Goal: Information Seeking & Learning: Learn about a topic

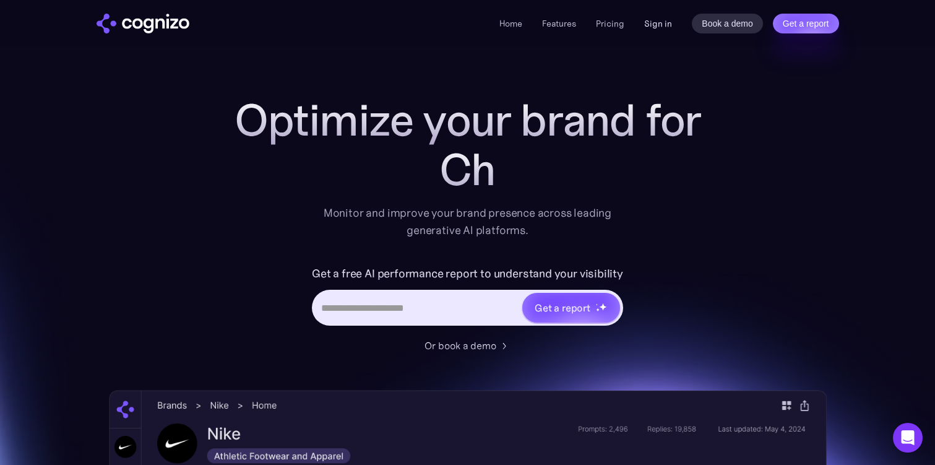
click at [662, 26] on link "Sign in" at bounding box center [658, 23] width 28 height 15
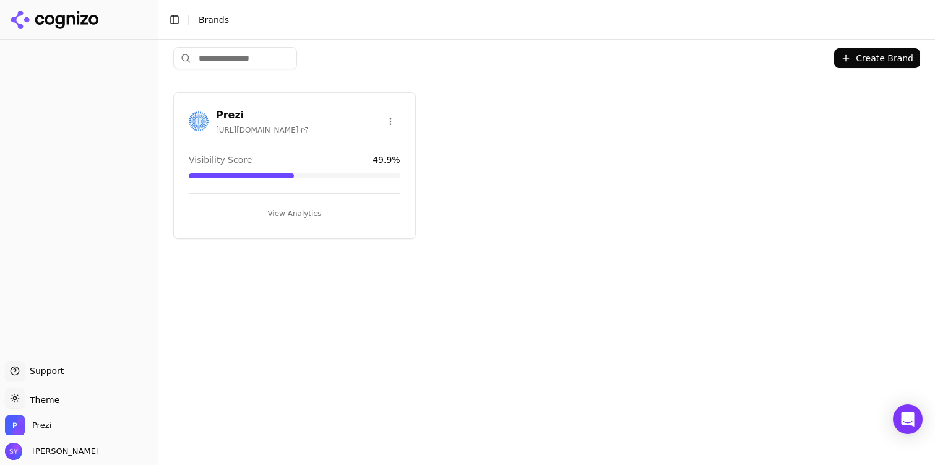
click at [296, 210] on button "View Analytics" at bounding box center [295, 213] width 212 height 20
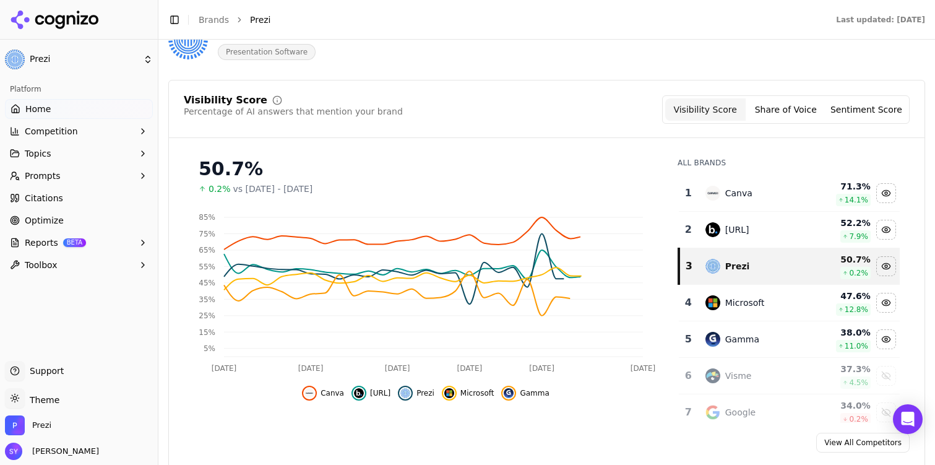
scroll to position [85, 0]
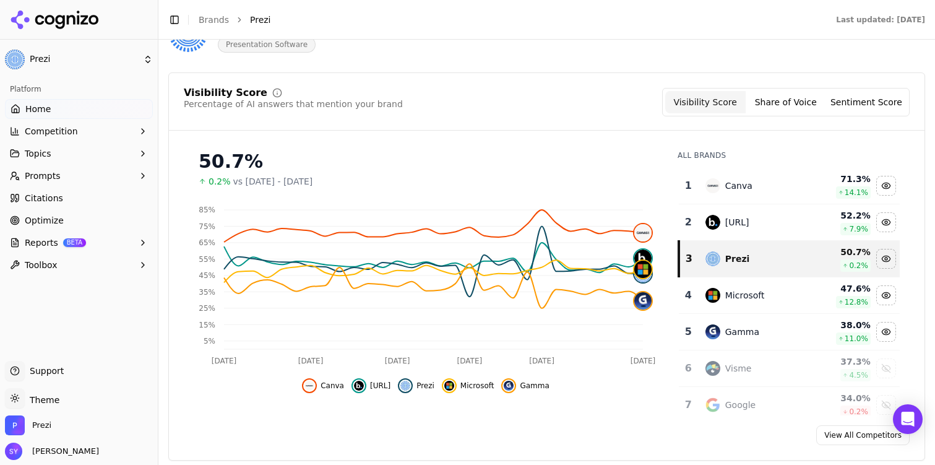
click at [772, 256] on div "Prezi" at bounding box center [755, 258] width 100 height 15
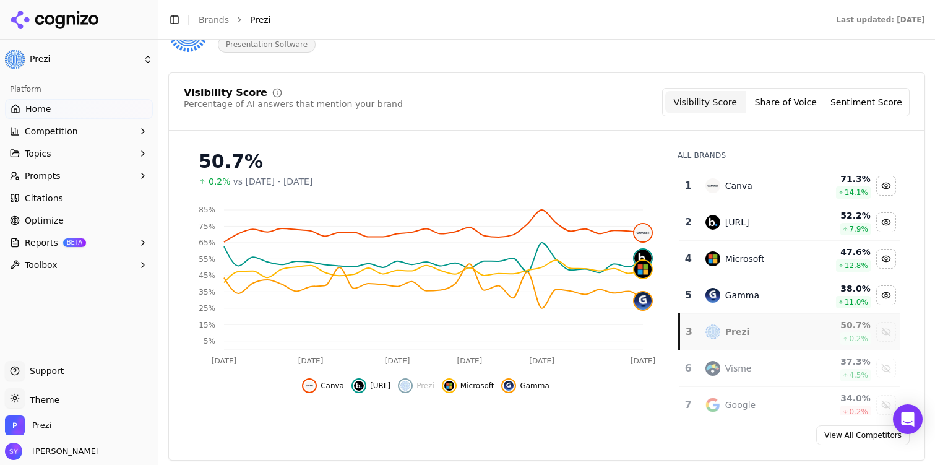
click at [777, 333] on div "Prezi" at bounding box center [755, 331] width 100 height 15
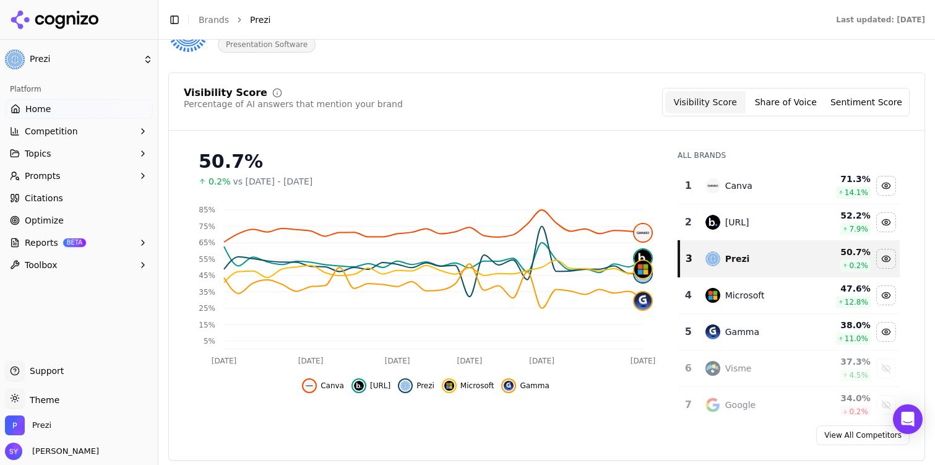
click at [90, 156] on button "Topics" at bounding box center [79, 153] width 148 height 20
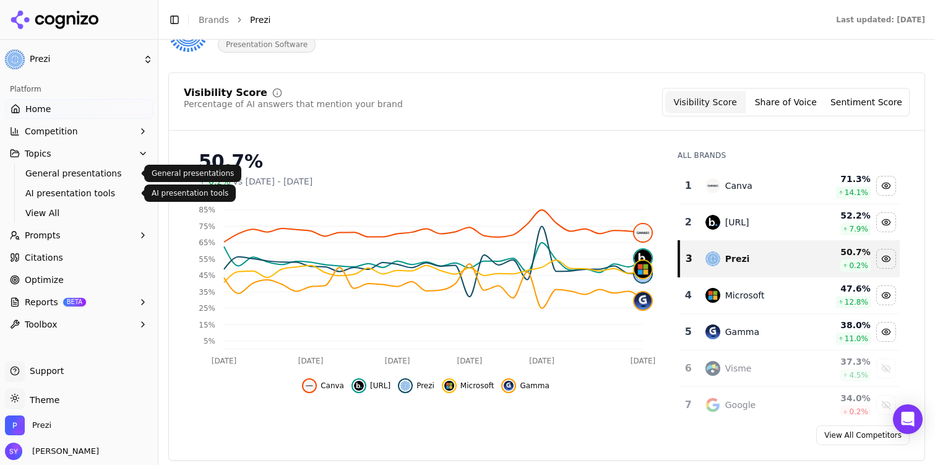
click at [105, 193] on span "AI presentation tools" at bounding box center [79, 193] width 108 height 12
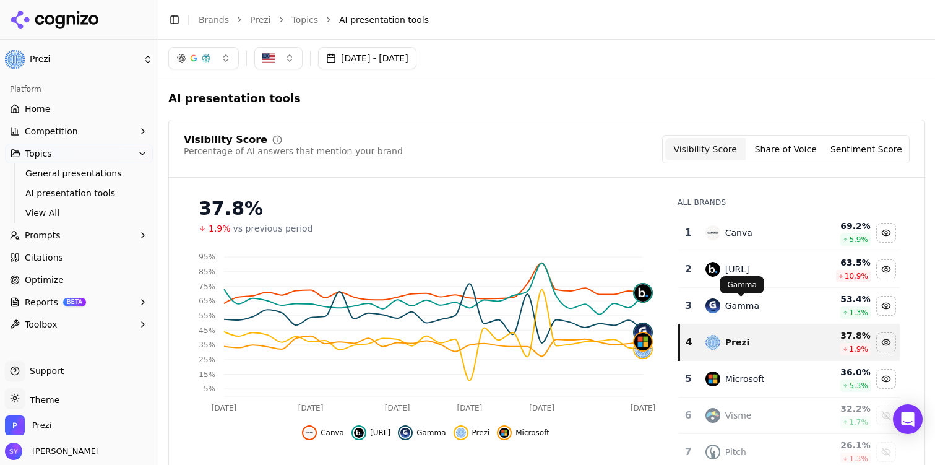
click at [746, 298] on div "Gamma" at bounding box center [755, 305] width 100 height 15
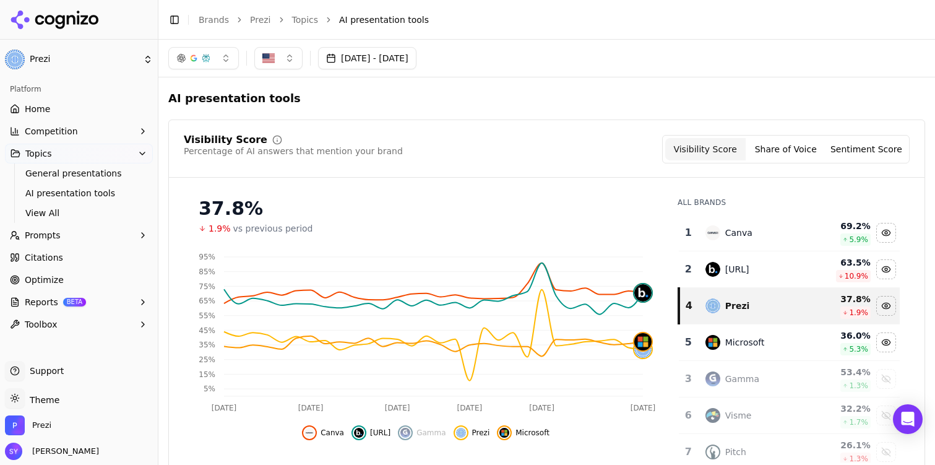
click at [758, 234] on div "Canva" at bounding box center [755, 232] width 100 height 15
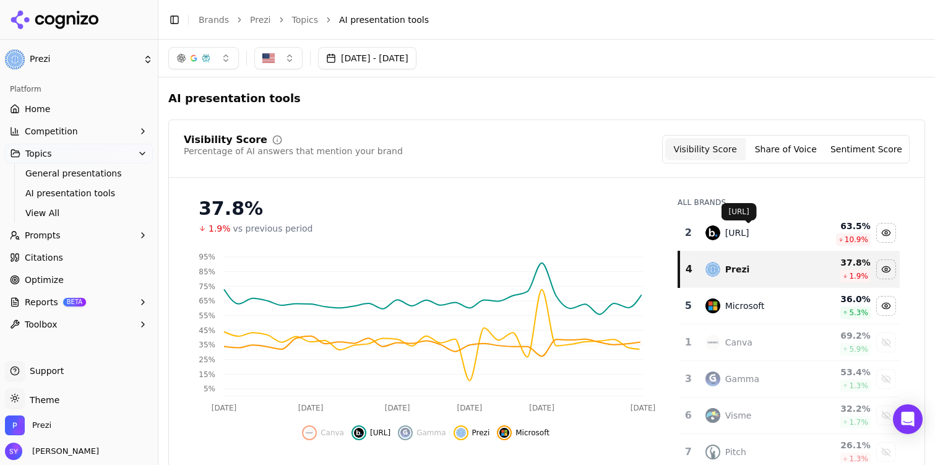
click at [768, 268] on div "Prezi" at bounding box center [755, 269] width 100 height 15
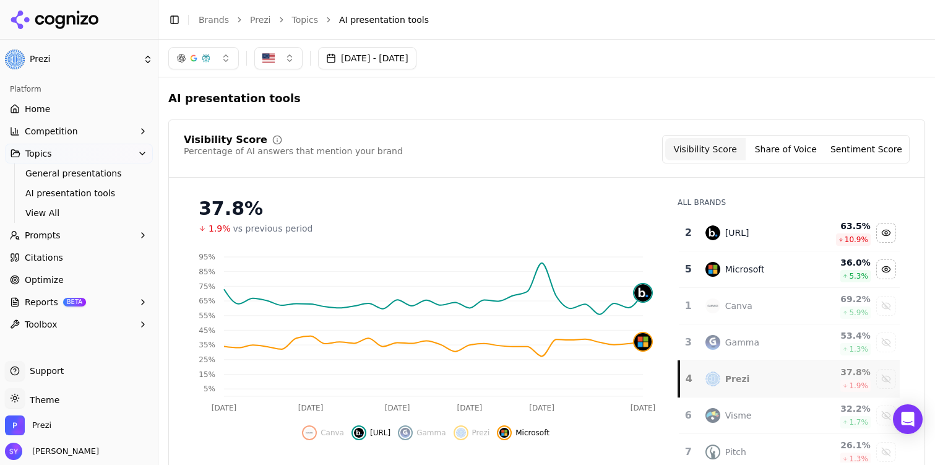
click at [760, 302] on div "Canva" at bounding box center [755, 305] width 100 height 15
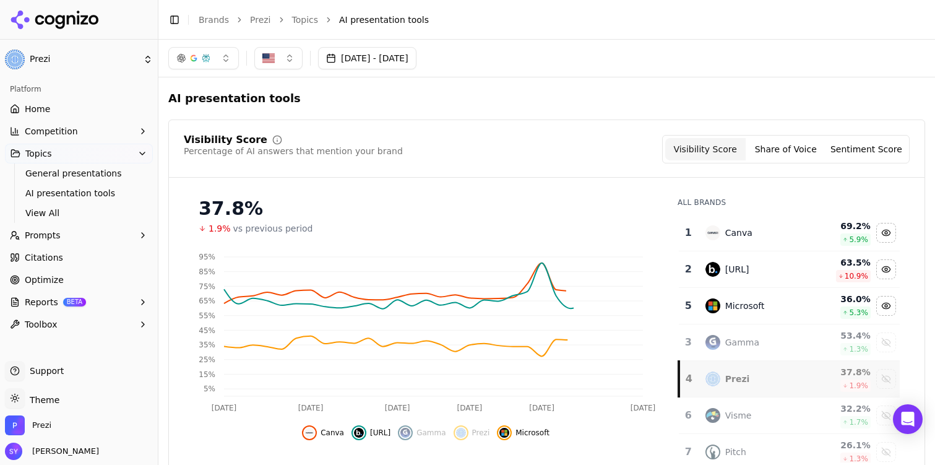
click at [800, 341] on div "Gamma" at bounding box center [755, 342] width 100 height 15
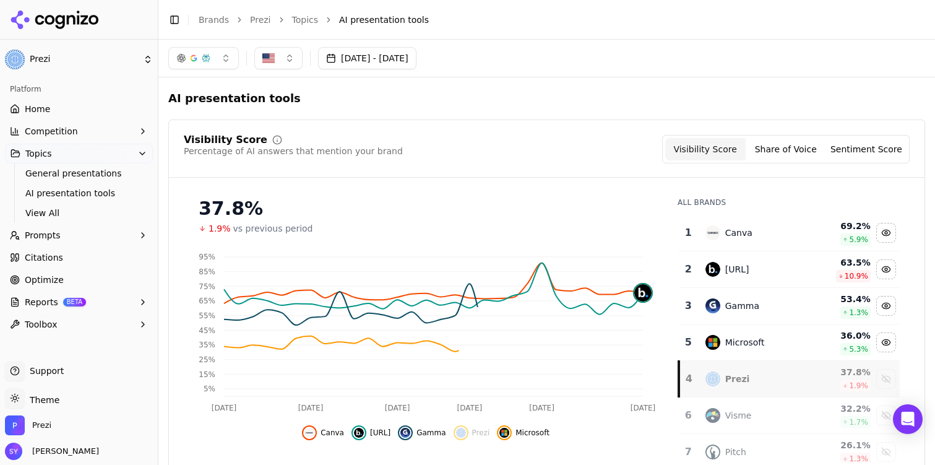
click at [781, 387] on td "Prezi" at bounding box center [755, 379] width 114 height 36
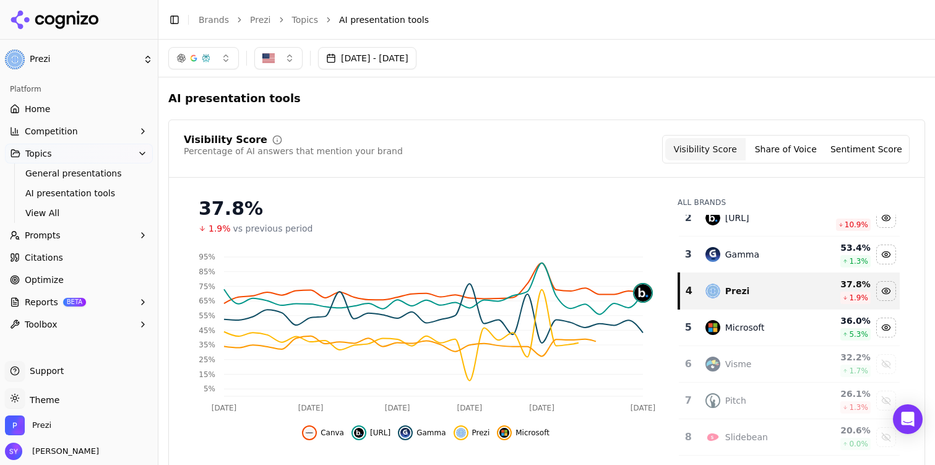
scroll to position [54, 0]
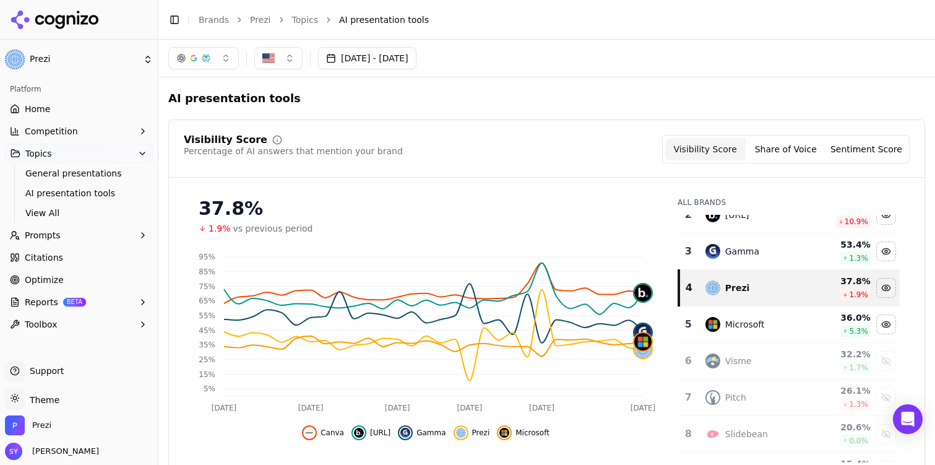
click at [783, 359] on div "Visme" at bounding box center [755, 360] width 100 height 15
click at [786, 402] on div "Pitch" at bounding box center [755, 397] width 100 height 15
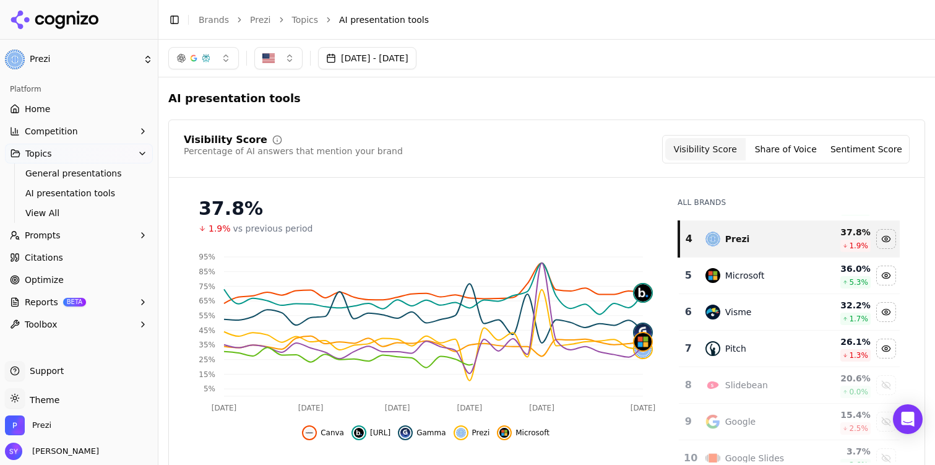
scroll to position [109, 0]
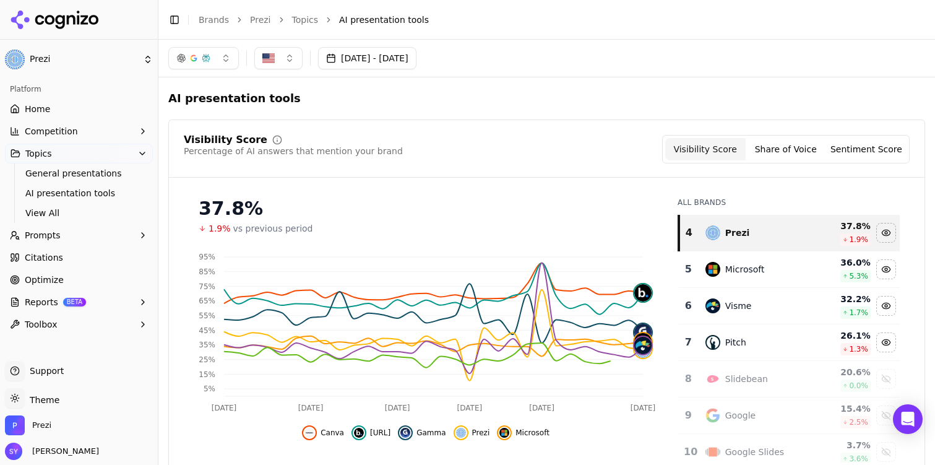
click at [784, 384] on div "Slidebean" at bounding box center [755, 378] width 100 height 15
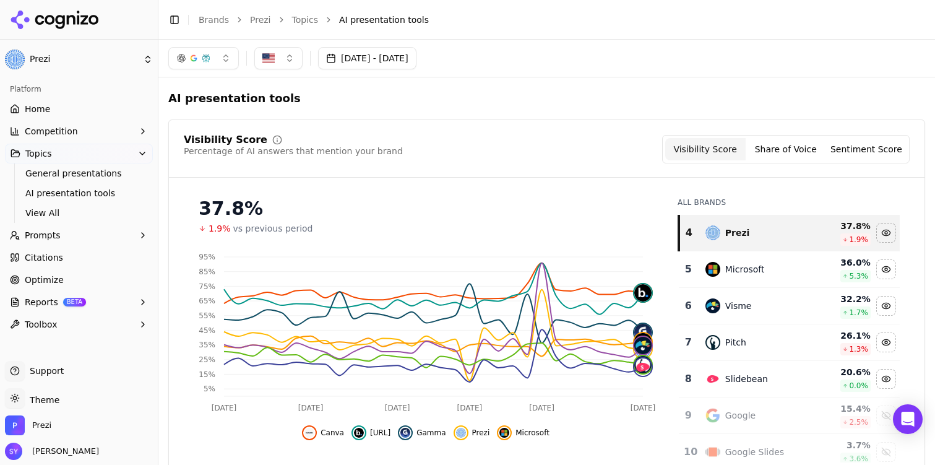
click at [784, 384] on div "Slidebean" at bounding box center [755, 378] width 100 height 15
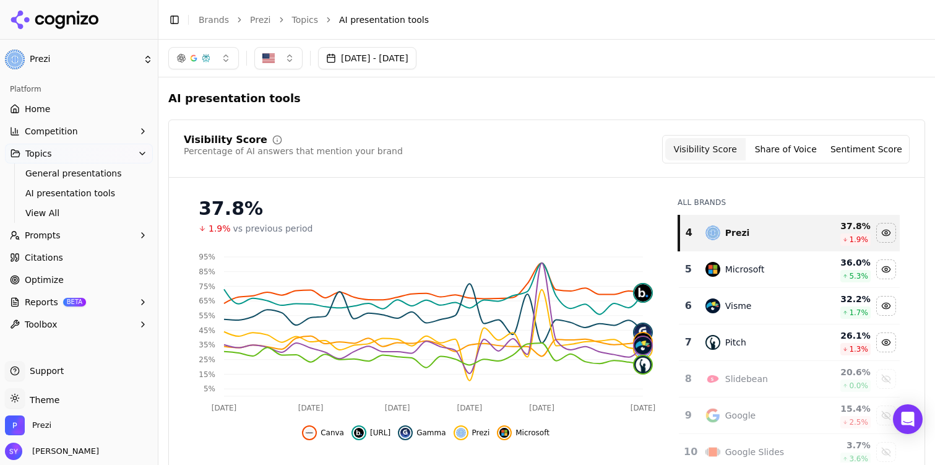
click at [792, 336] on div "Pitch" at bounding box center [755, 342] width 100 height 15
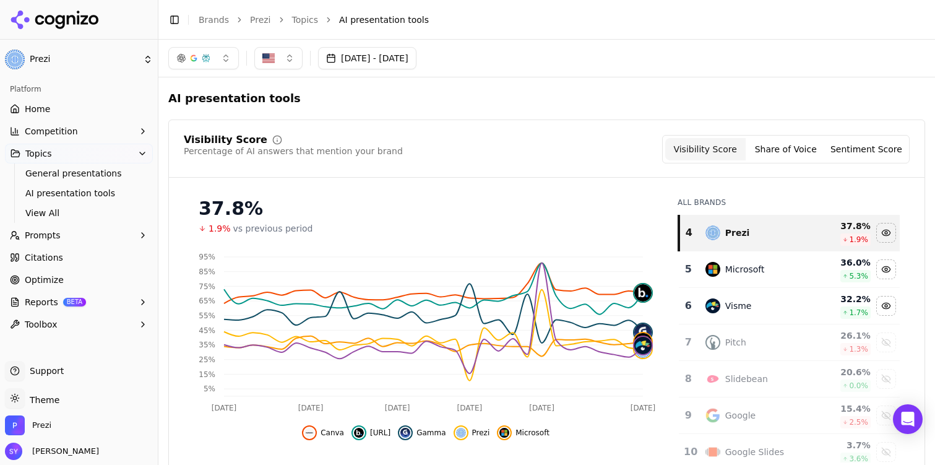
scroll to position [0, 0]
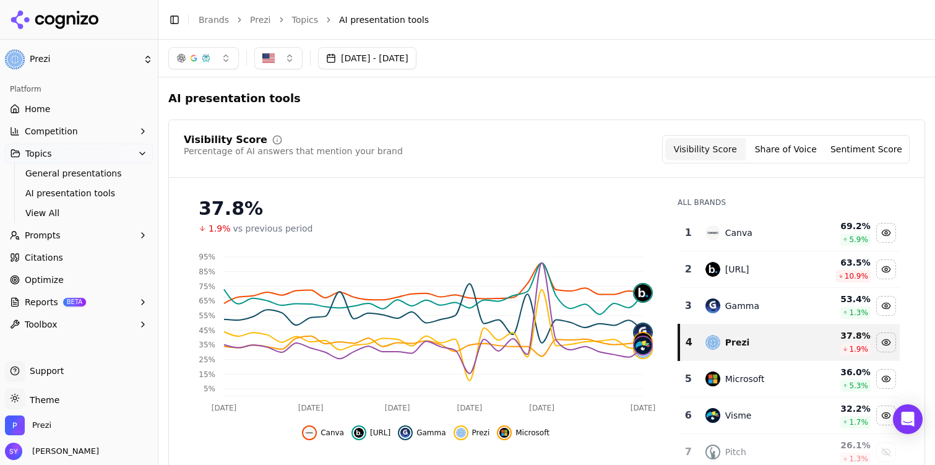
click at [416, 65] on button "Aug 17, 2025 - Sep 16, 2025" at bounding box center [367, 58] width 98 height 22
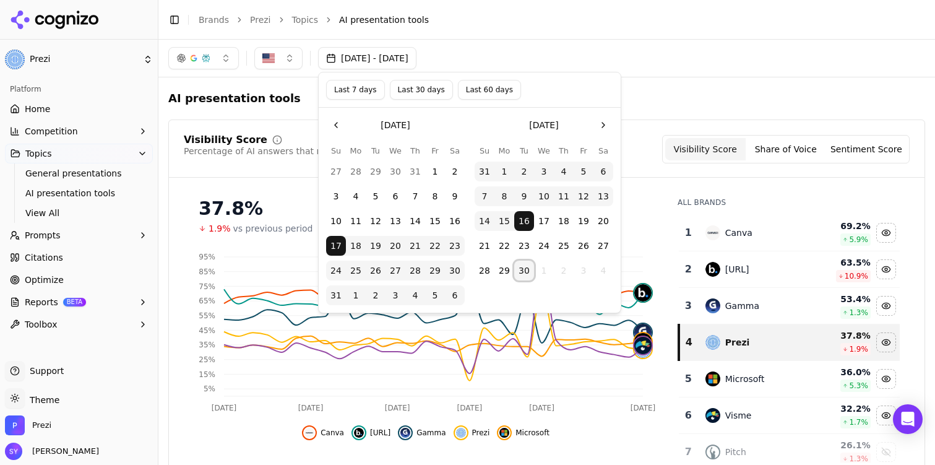
click at [525, 274] on button "30" at bounding box center [524, 270] width 20 height 20
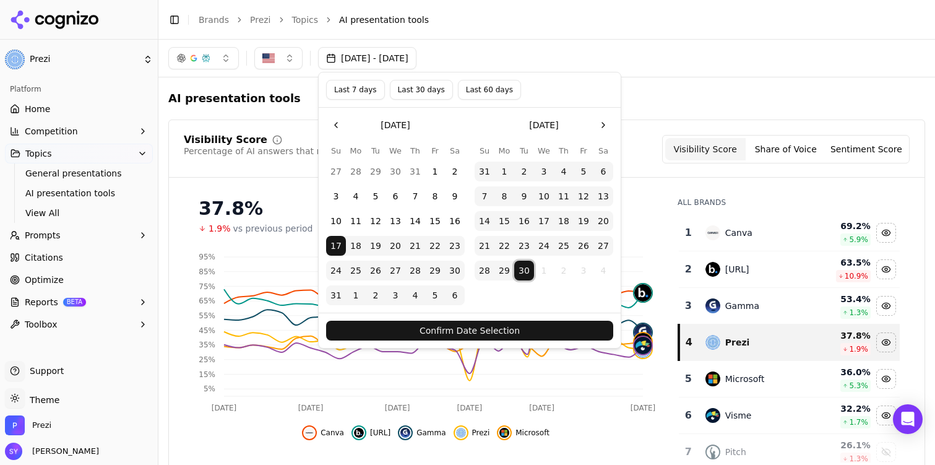
click at [518, 327] on button "Confirm Date Selection" at bounding box center [469, 330] width 287 height 20
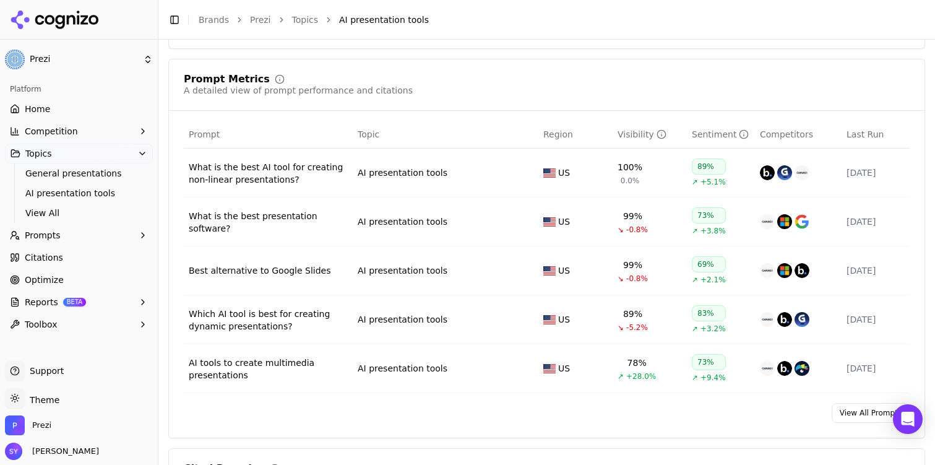
scroll to position [460, 0]
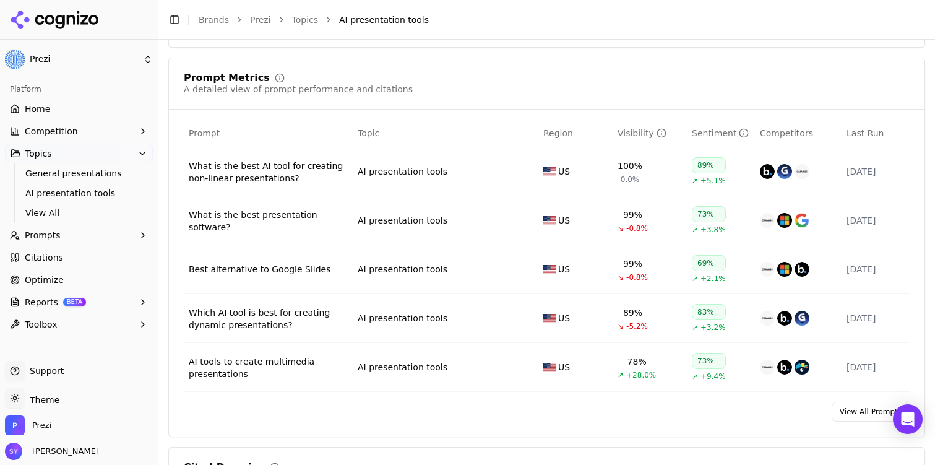
click at [255, 176] on div "What is the best AI tool for creating non-linear presentations?" at bounding box center [268, 172] width 159 height 25
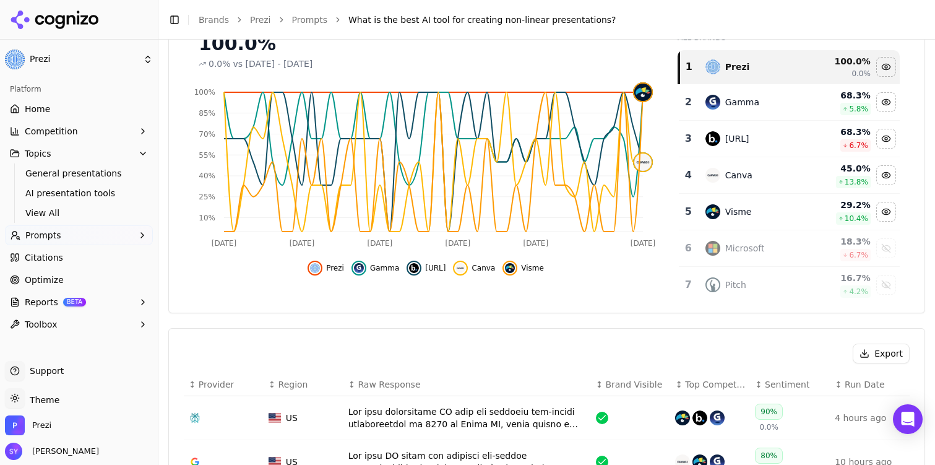
scroll to position [379, 0]
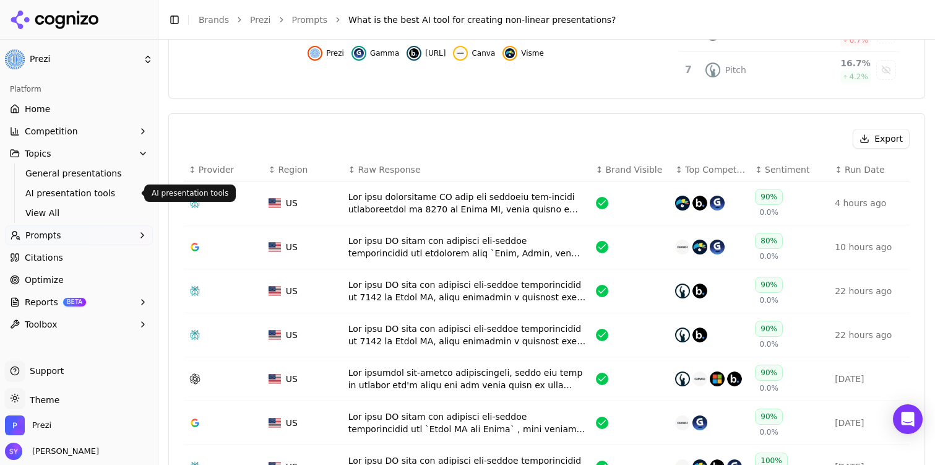
click at [90, 200] on link "AI presentation tools" at bounding box center [79, 192] width 118 height 17
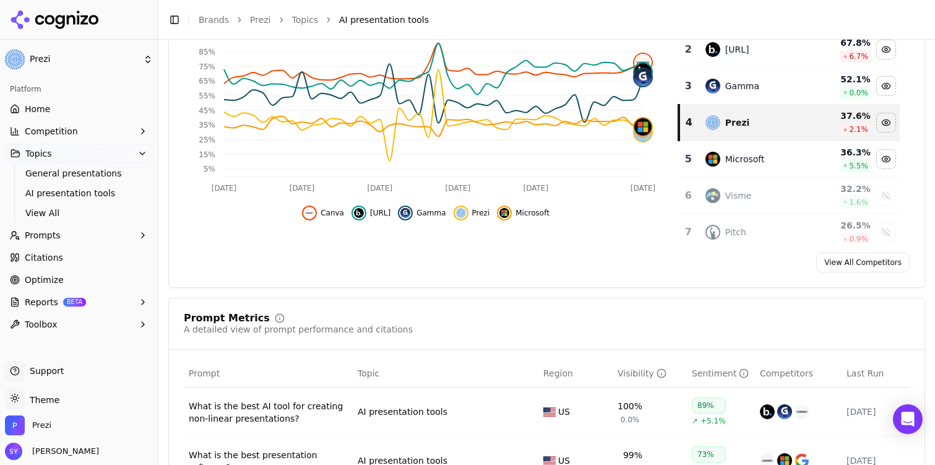
scroll to position [293, 0]
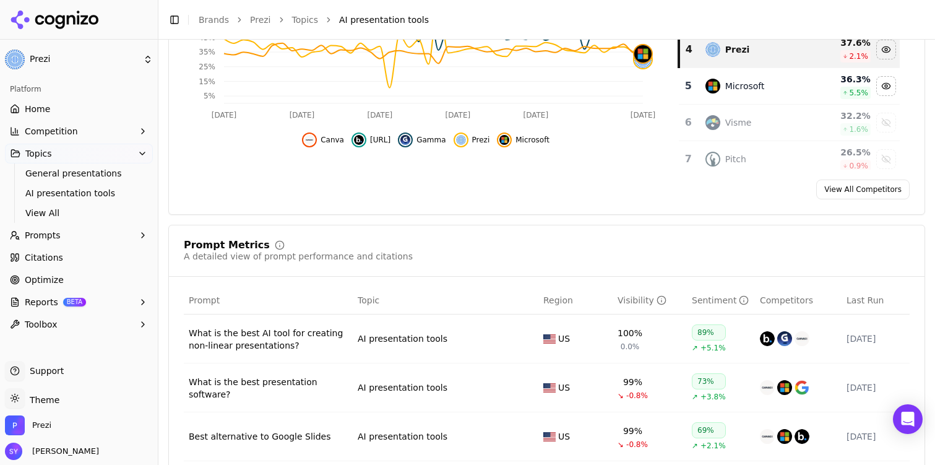
click at [429, 139] on span "Gamma" at bounding box center [430, 140] width 29 height 10
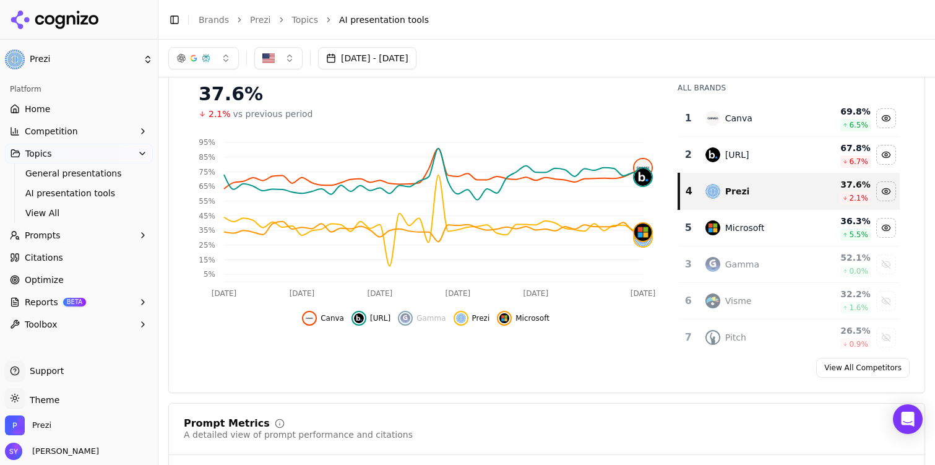
scroll to position [112, 0]
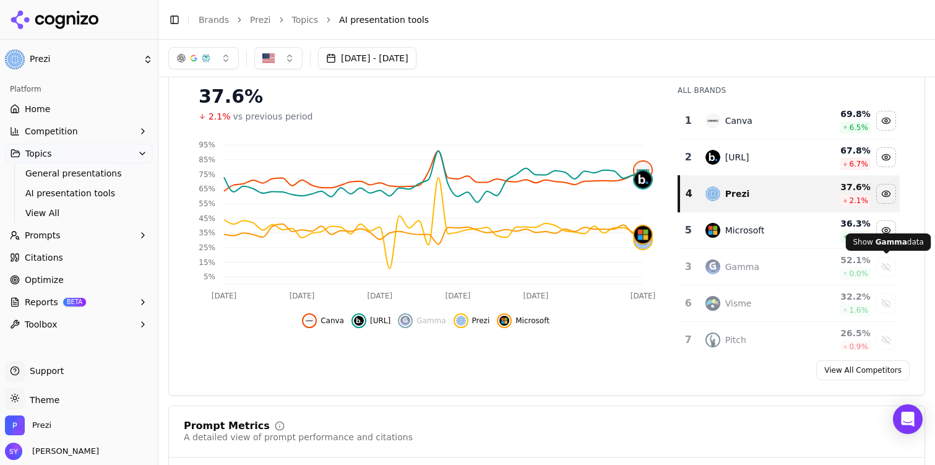
click at [885, 263] on div "Show gamma data" at bounding box center [885, 266] width 19 height 19
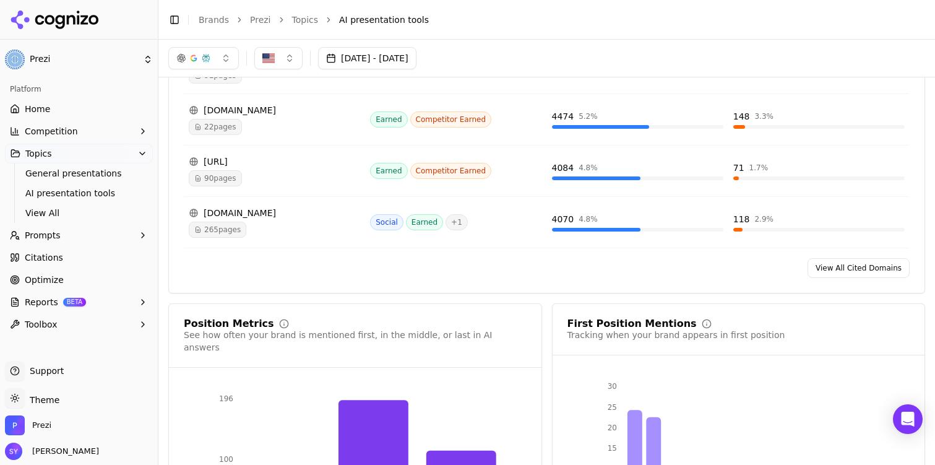
scroll to position [810, 0]
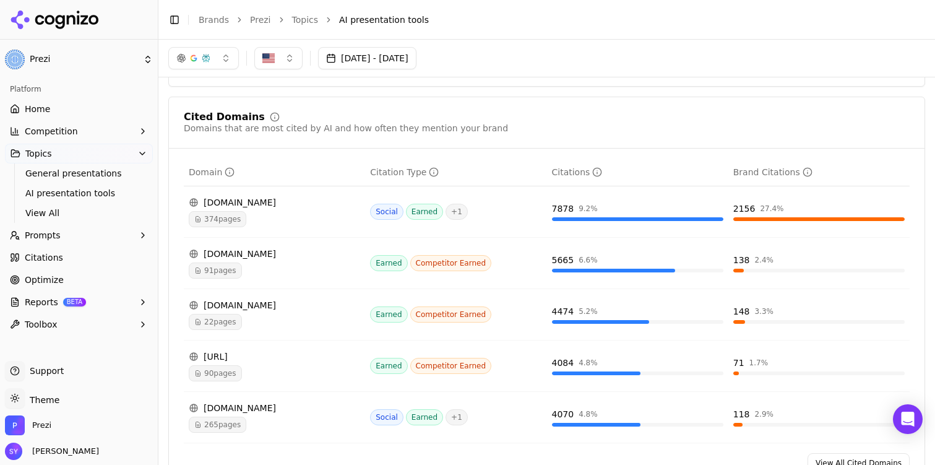
click at [308, 208] on div "reddit.com" at bounding box center [274, 202] width 171 height 12
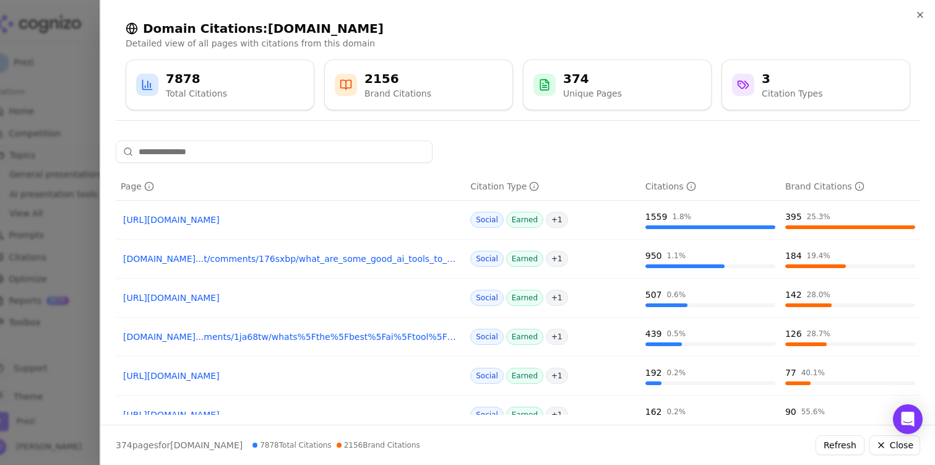
click at [312, 221] on link "https://reddit.com/r/AI_Agents/comments/1ja68tw/whats_the_best_ai_tool_for_maki…" at bounding box center [290, 219] width 335 height 12
click at [617, 220] on div "Social Earned + 1" at bounding box center [552, 220] width 165 height 16
click at [552, 218] on span "+ 1" at bounding box center [557, 220] width 22 height 16
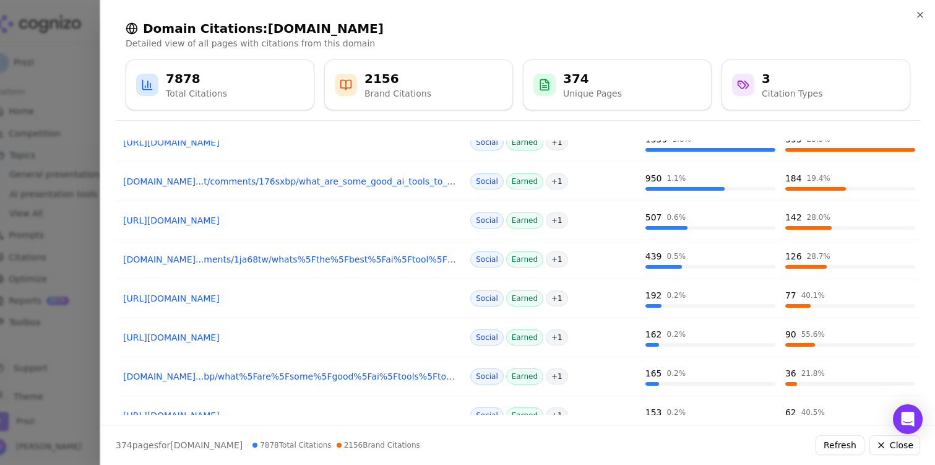
scroll to position [185, 0]
